Goal: Task Accomplishment & Management: Manage account settings

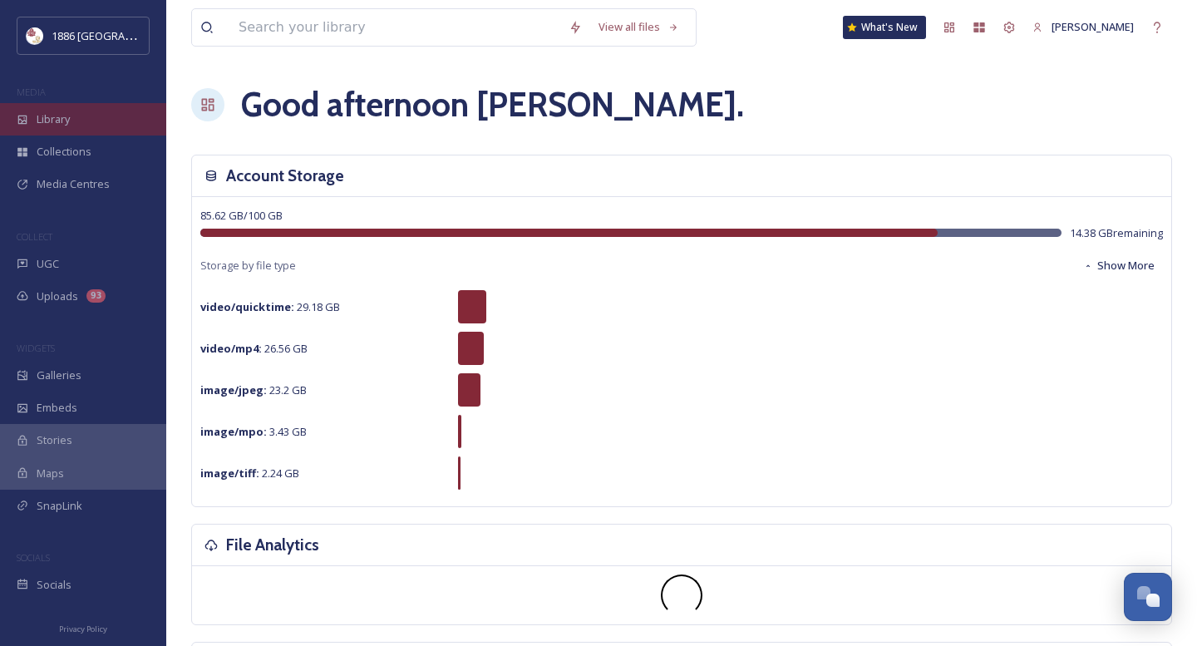
click at [52, 122] on span "Library" at bounding box center [53, 119] width 33 height 16
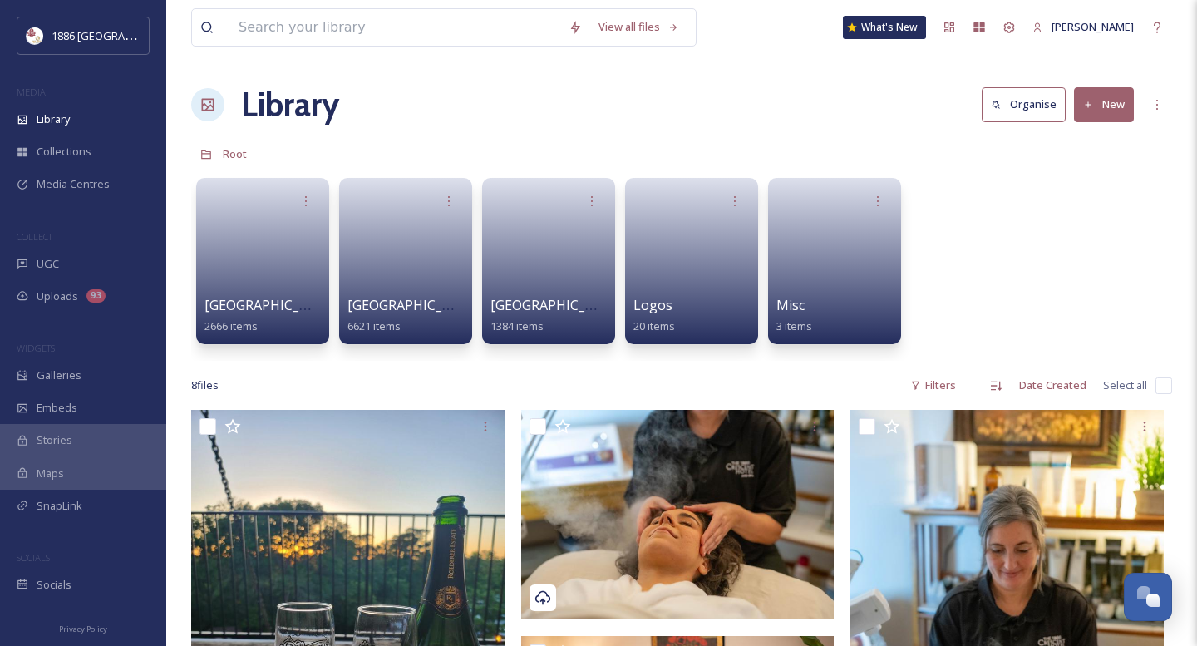
click at [1110, 115] on button "New" at bounding box center [1104, 104] width 60 height 34
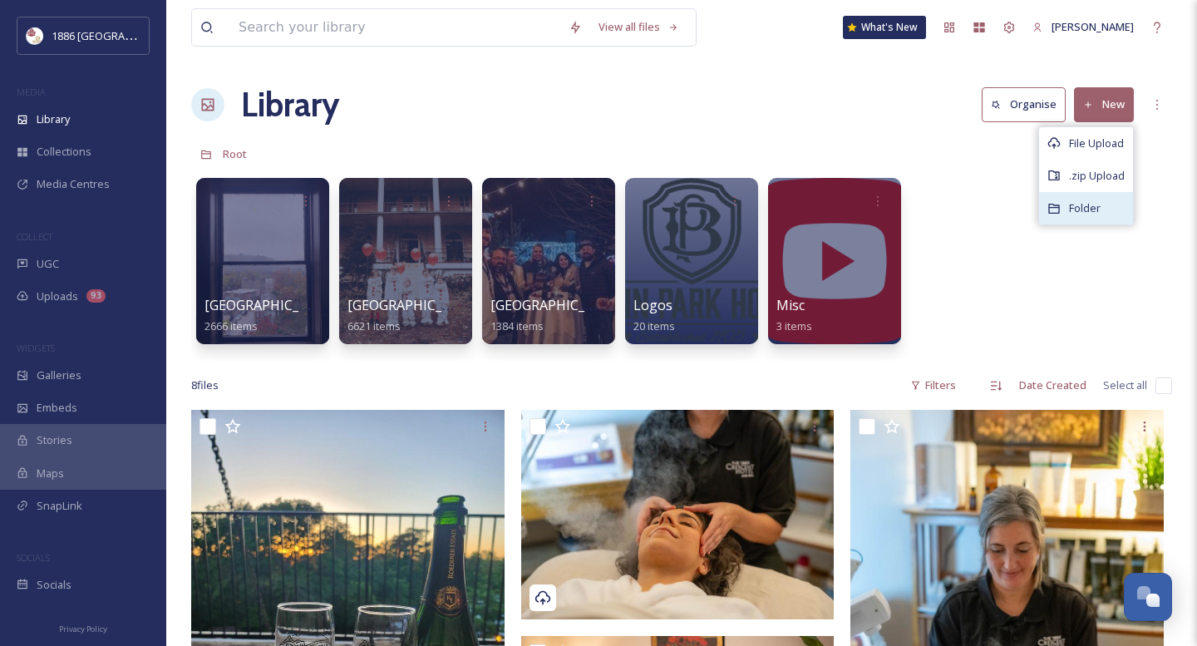
click at [1084, 214] on span "Folder" at bounding box center [1085, 208] width 32 height 16
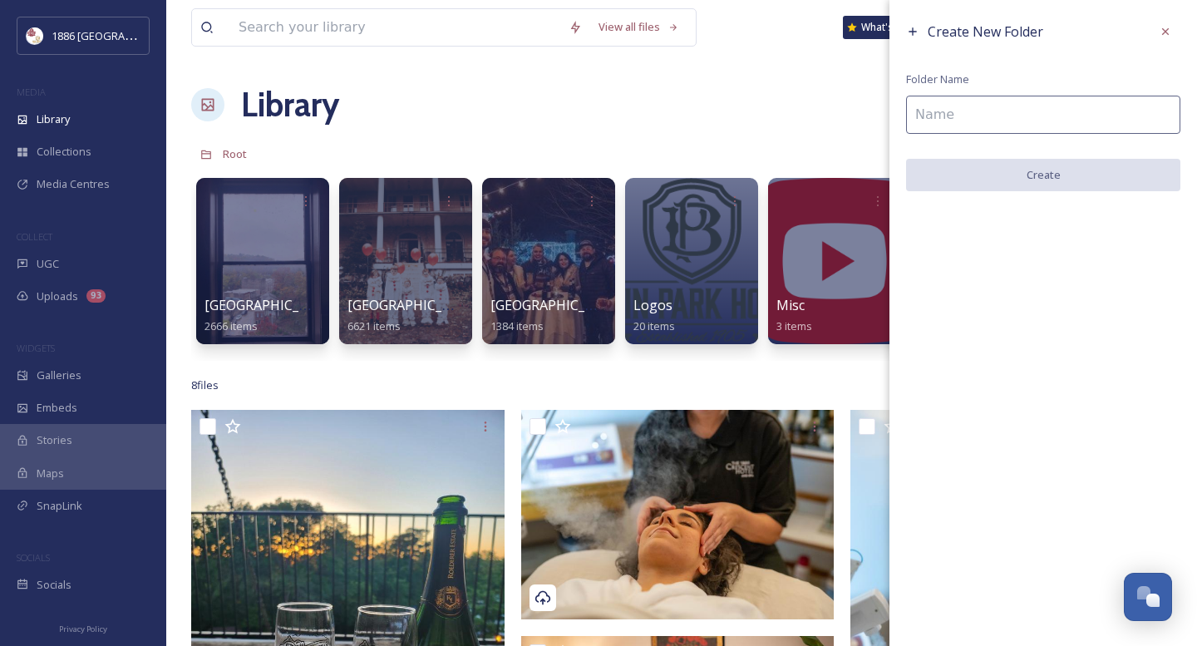
click at [1021, 136] on div "Create New Folder Folder Name Create" at bounding box center [1044, 104] width 308 height 208
click at [1019, 122] on input "To enrich screen reader interactions, please activate Accessibility in Grammarl…" at bounding box center [1043, 115] width 274 height 38
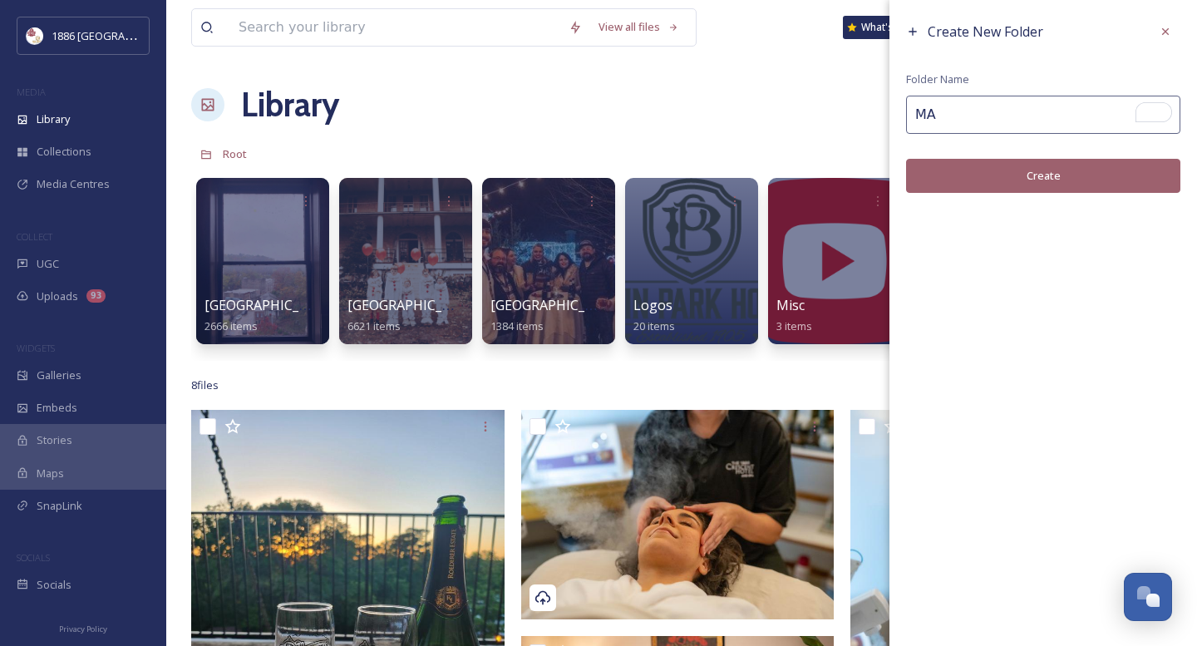
type input "M"
type input "America's Most Haunted Hotel"
click at [1030, 173] on button "Create" at bounding box center [1043, 176] width 274 height 34
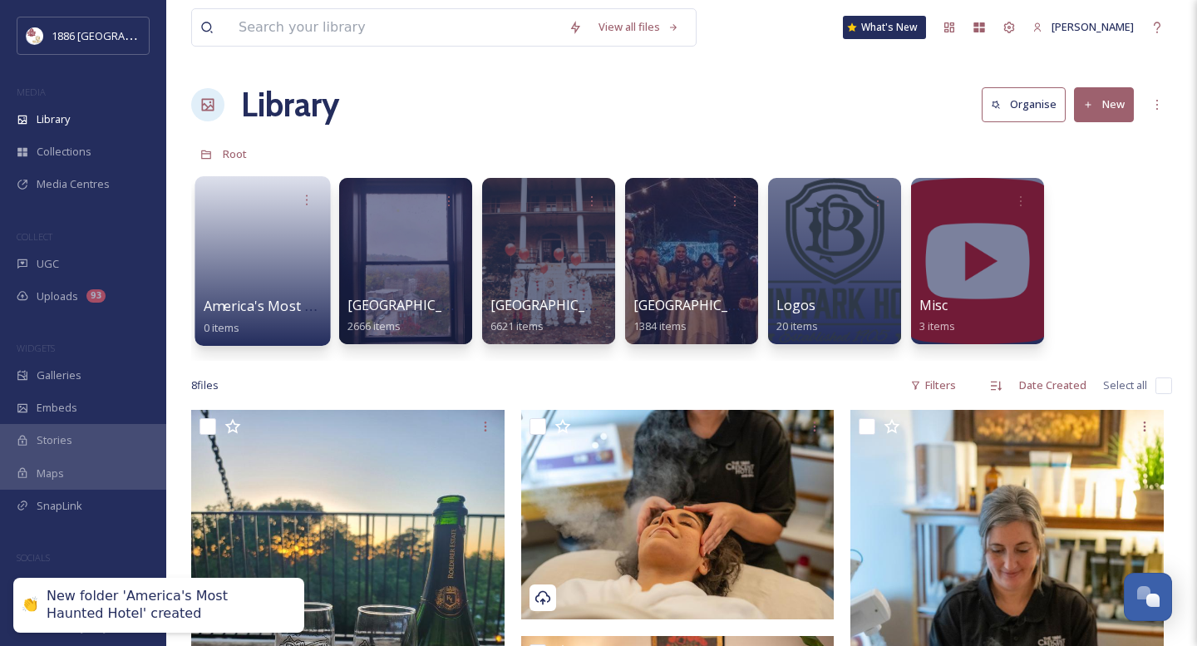
click at [264, 274] on link at bounding box center [263, 255] width 119 height 81
